Goal: Information Seeking & Learning: Learn about a topic

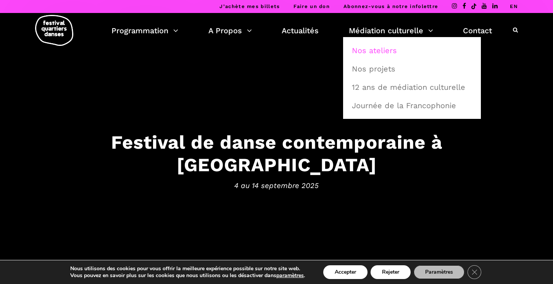
click at [405, 47] on link "Nos ateliers" at bounding box center [411, 51] width 129 height 18
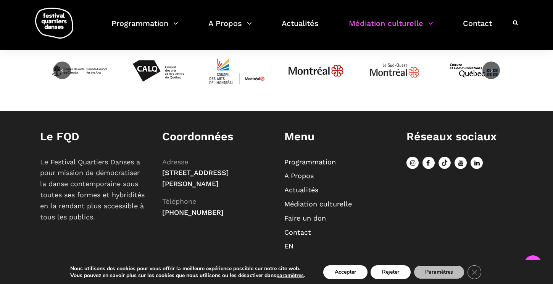
scroll to position [657, 0]
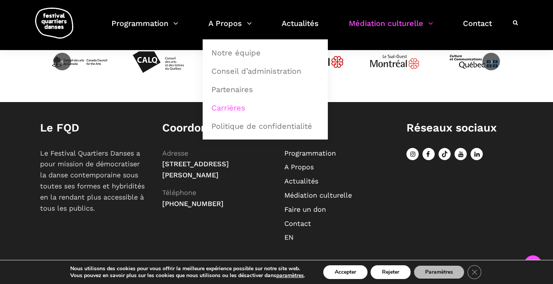
click at [230, 114] on link "Carrières" at bounding box center [265, 108] width 117 height 18
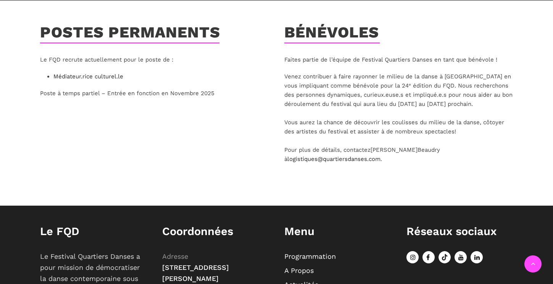
scroll to position [173, 0]
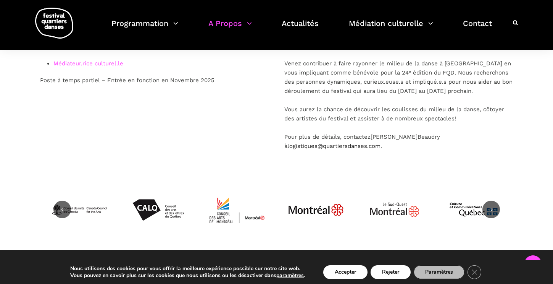
click at [99, 63] on link "Médiateur.rice culturel.le" at bounding box center [88, 63] width 70 height 7
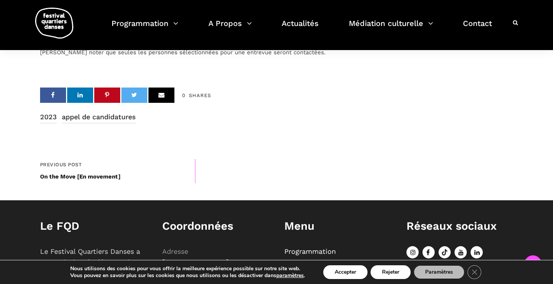
scroll to position [958, 0]
